Goal: Task Accomplishment & Management: Manage account settings

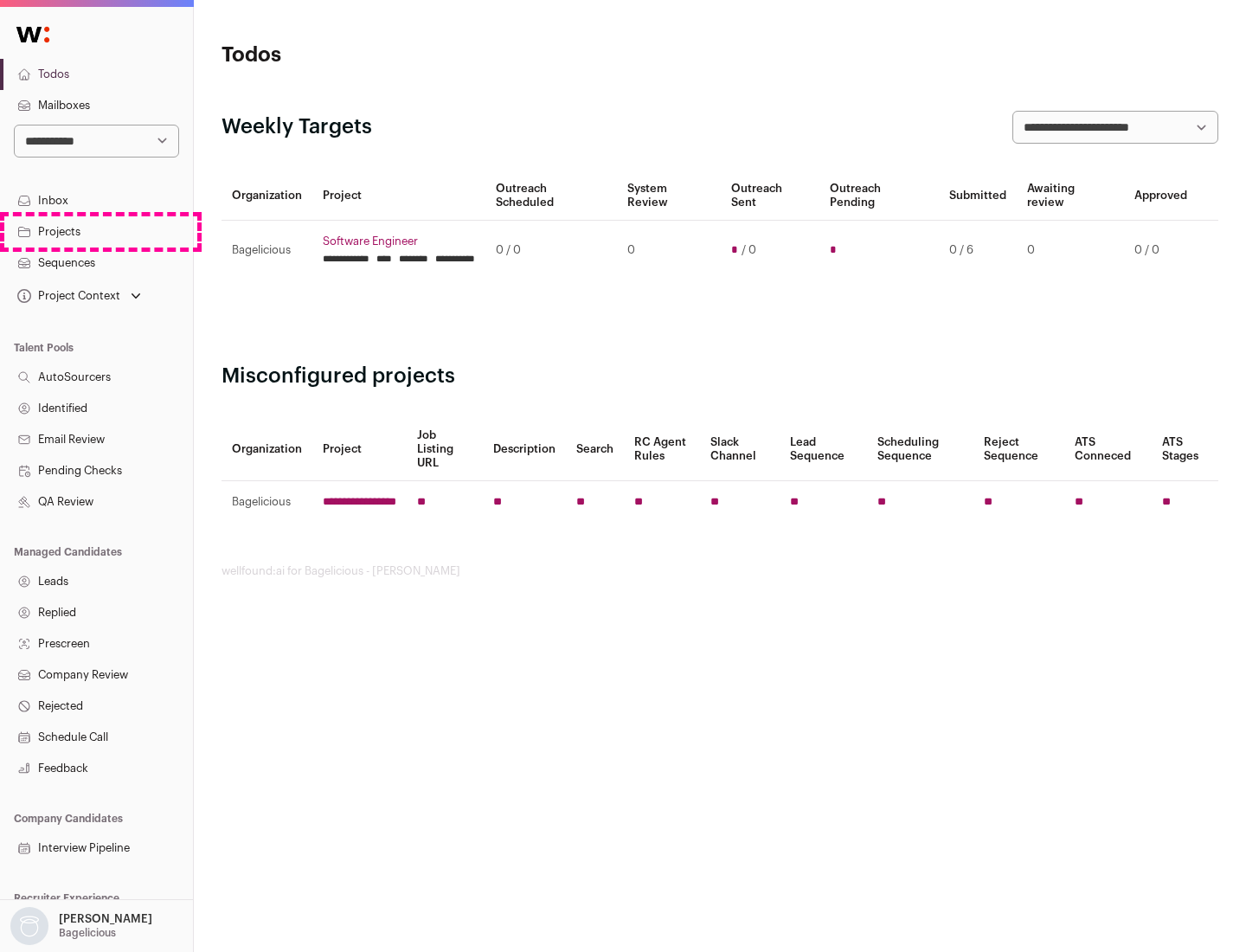
click at [96, 231] on link "Projects" at bounding box center [97, 232] width 193 height 32
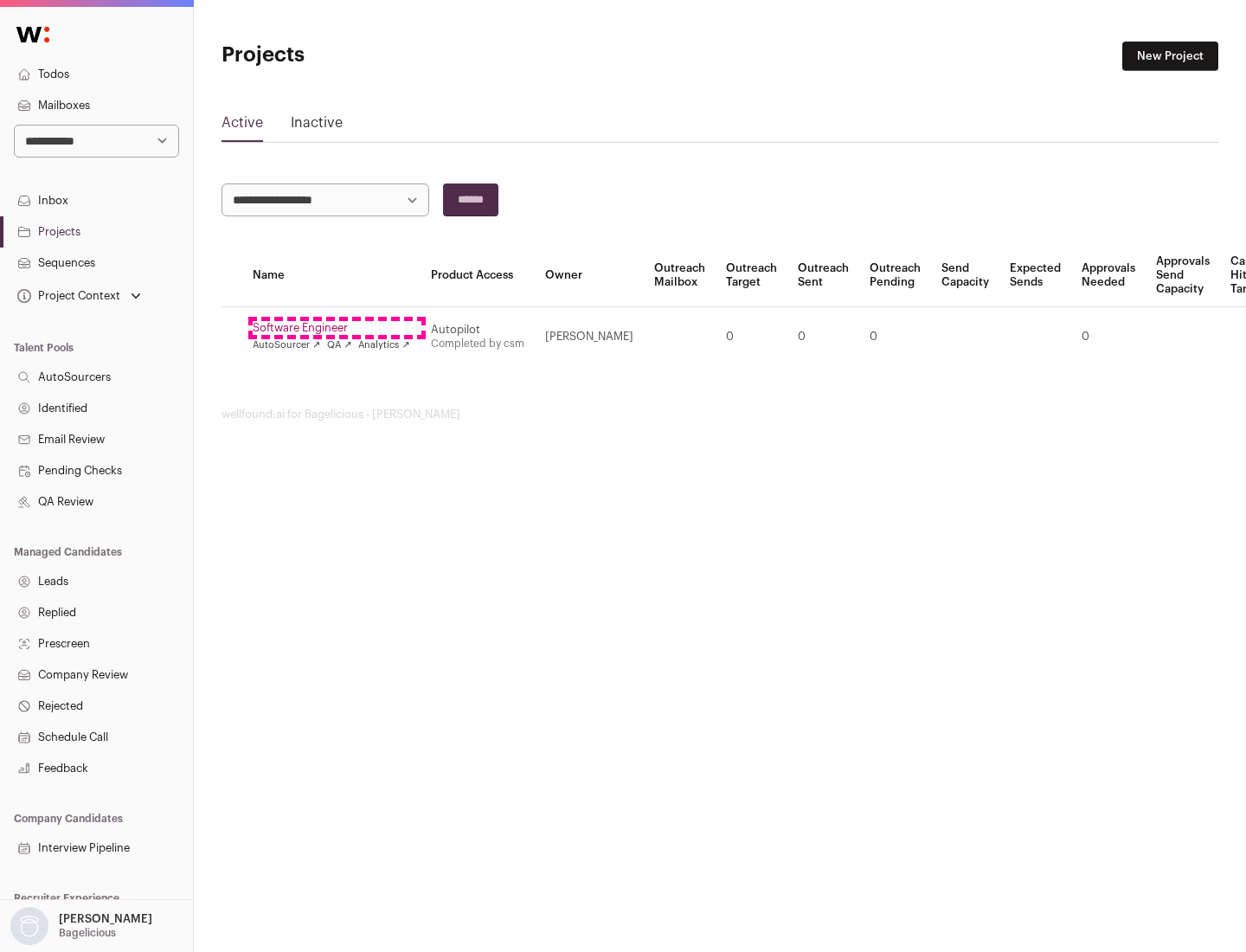
click at [337, 328] on link "Software Engineer" at bounding box center [331, 327] width 157 height 14
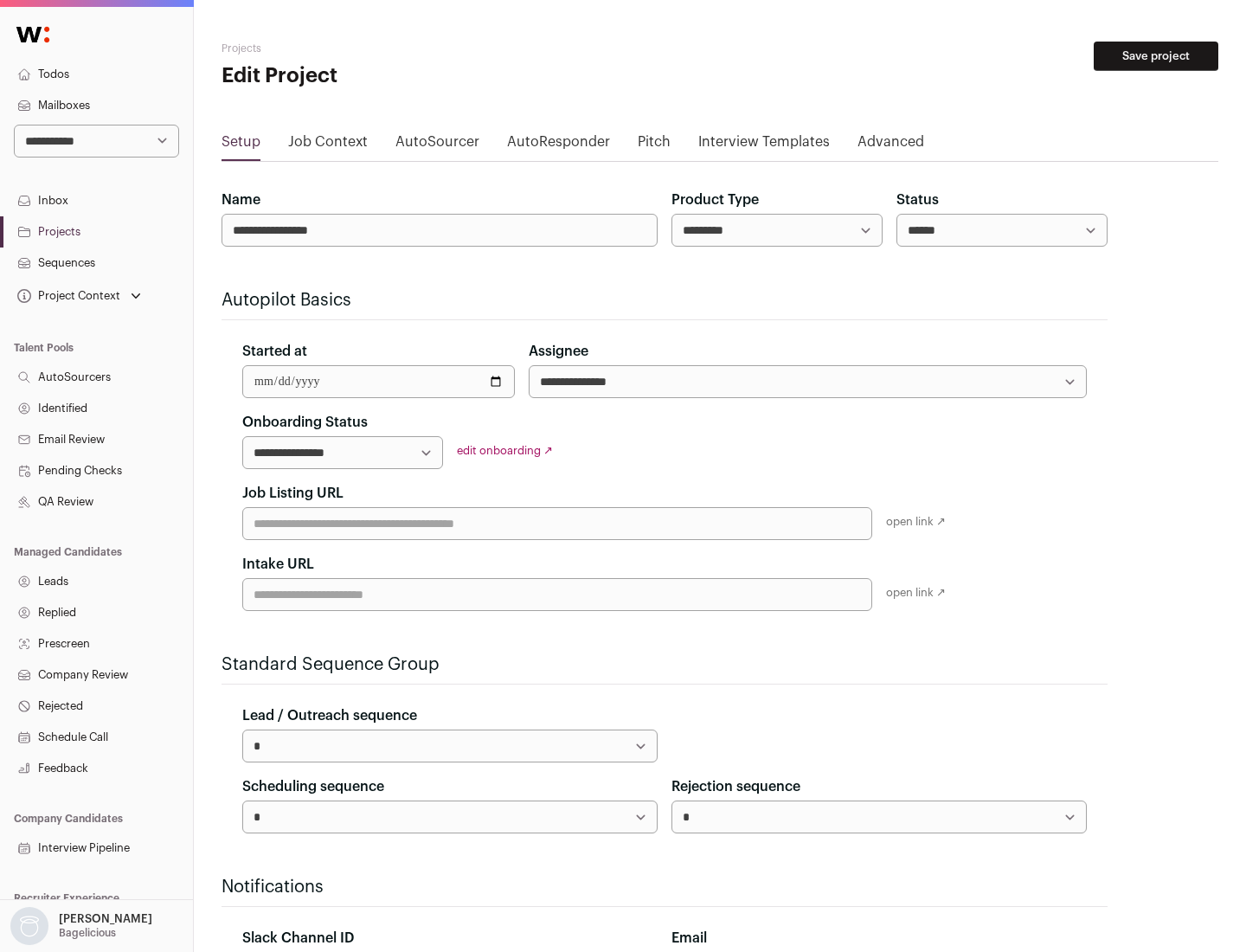
click at [1156, 56] on button "Save project" at bounding box center [1156, 57] width 125 height 30
